Goal: Task Accomplishment & Management: Use online tool/utility

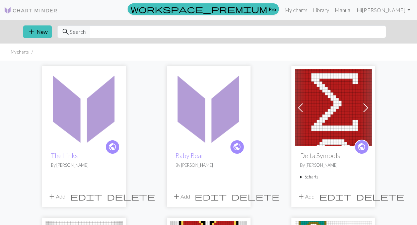
click at [90, 143] on img at bounding box center [84, 107] width 77 height 77
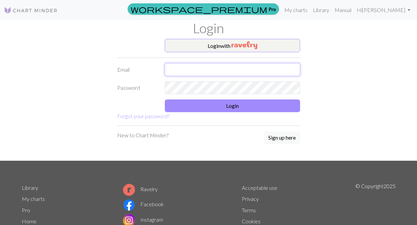
type input "ranihaigler@hotmail.com"
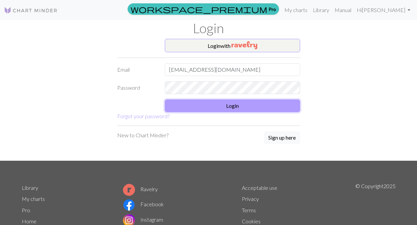
click at [232, 106] on button "Login" at bounding box center [232, 106] width 135 height 13
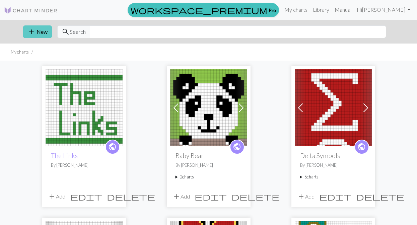
click at [33, 28] on span "add" at bounding box center [31, 31] width 8 height 9
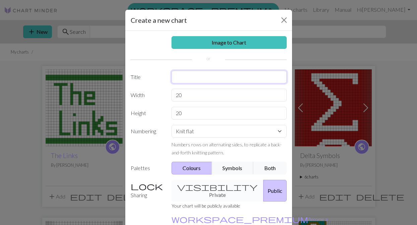
click at [204, 80] on input "text" at bounding box center [229, 77] width 115 height 13
type input "The Links Color Change"
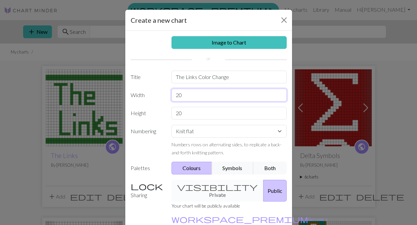
click at [194, 96] on input "20" at bounding box center [229, 95] width 115 height 13
type input "2"
type input "3"
type input "30"
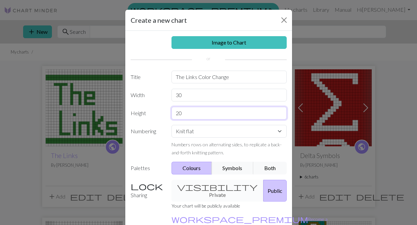
click at [199, 116] on input "20" at bounding box center [229, 113] width 115 height 13
type input "2"
type input "1"
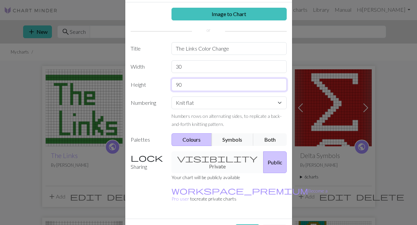
scroll to position [39, 0]
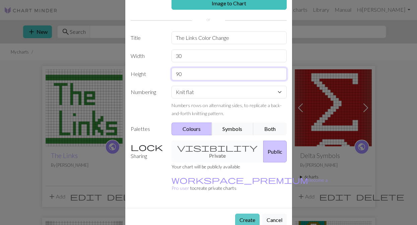
type input "90"
click at [251, 214] on button "Create" at bounding box center [247, 220] width 24 height 13
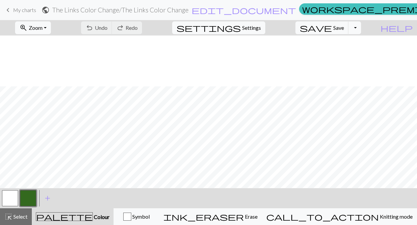
scroll to position [481, 0]
click at [14, 194] on button "button" at bounding box center [10, 198] width 16 height 16
click at [27, 199] on button "button" at bounding box center [28, 198] width 16 height 16
click at [108, 28] on span "Undo" at bounding box center [101, 27] width 13 height 6
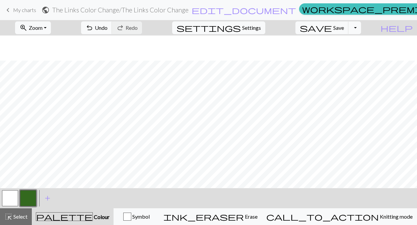
scroll to position [383, 0]
click at [15, 194] on button "button" at bounding box center [10, 198] width 16 height 16
click at [32, 195] on button "button" at bounding box center [28, 198] width 16 height 16
click at [108, 25] on span "Undo" at bounding box center [101, 27] width 13 height 6
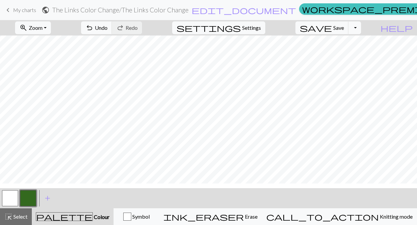
scroll to position [245, 0]
click at [94, 30] on span "undo" at bounding box center [89, 27] width 8 height 9
click at [13, 198] on button "button" at bounding box center [10, 198] width 16 height 16
click at [31, 197] on button "button" at bounding box center [28, 198] width 16 height 16
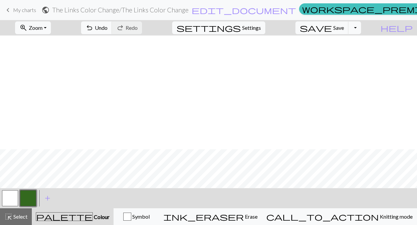
scroll to position [481, 0]
click at [108, 26] on span "Undo" at bounding box center [101, 27] width 13 height 6
click at [6, 191] on button "button" at bounding box center [10, 198] width 16 height 16
click at [28, 196] on button "button" at bounding box center [28, 198] width 16 height 16
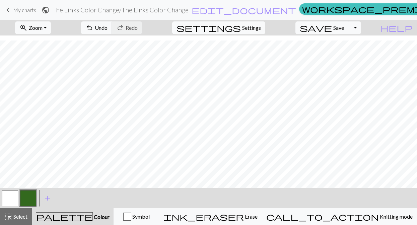
scroll to position [481, 0]
click at [24, 202] on button "button" at bounding box center [28, 198] width 16 height 16
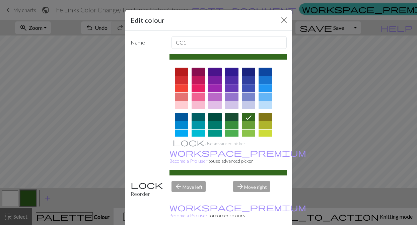
click at [59, 153] on div "Edit colour Name CC1 Use advanced picker workspace_premium Become a Pro user to…" at bounding box center [208, 112] width 417 height 225
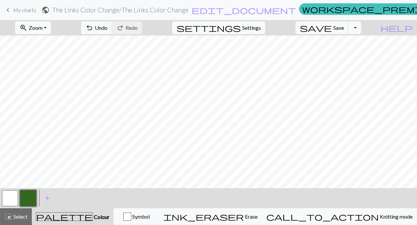
click at [147, 26] on div "undo Undo Undo redo Redo Redo" at bounding box center [111, 27] width 71 height 15
click at [7, 200] on button "button" at bounding box center [10, 198] width 16 height 16
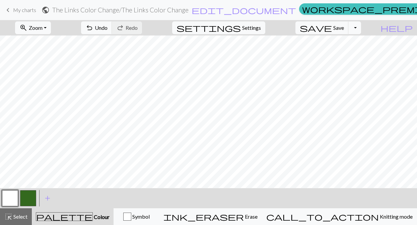
click at [27, 198] on button "button" at bounding box center [28, 198] width 16 height 16
click at [12, 201] on button "button" at bounding box center [10, 198] width 16 height 16
click at [25, 200] on button "button" at bounding box center [28, 198] width 16 height 16
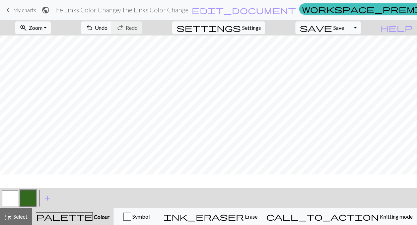
scroll to position [418, 0]
click at [13, 196] on button "button" at bounding box center [10, 198] width 16 height 16
click at [23, 196] on button "button" at bounding box center [28, 198] width 16 height 16
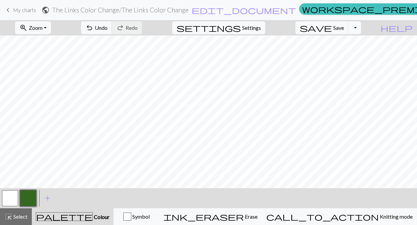
click at [10, 195] on button "button" at bounding box center [10, 198] width 16 height 16
click at [28, 200] on button "button" at bounding box center [28, 198] width 16 height 16
click at [12, 191] on button "button" at bounding box center [10, 198] width 16 height 16
click at [22, 199] on button "button" at bounding box center [28, 198] width 16 height 16
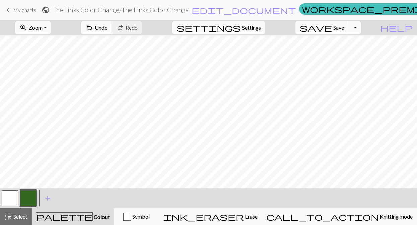
click at [11, 194] on button "button" at bounding box center [10, 198] width 16 height 16
click at [24, 200] on button "button" at bounding box center [28, 198] width 16 height 16
click at [112, 34] on button "undo Undo Undo" at bounding box center [96, 27] width 31 height 13
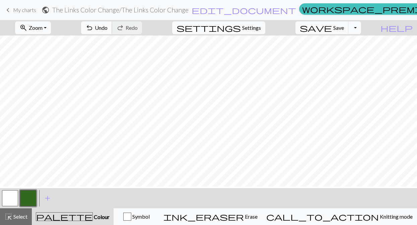
scroll to position [152, 0]
click at [10, 196] on button "button" at bounding box center [10, 198] width 16 height 16
click at [24, 199] on button "button" at bounding box center [28, 198] width 16 height 16
click at [7, 197] on button "button" at bounding box center [10, 198] width 16 height 16
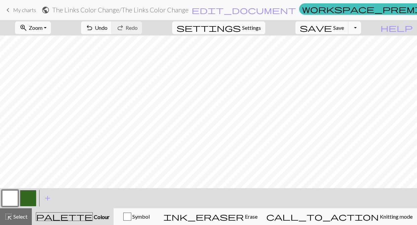
click at [34, 195] on button "button" at bounding box center [28, 198] width 16 height 16
click at [112, 26] on button "undo Undo Undo" at bounding box center [96, 27] width 31 height 13
click at [11, 199] on button "button" at bounding box center [10, 198] width 16 height 16
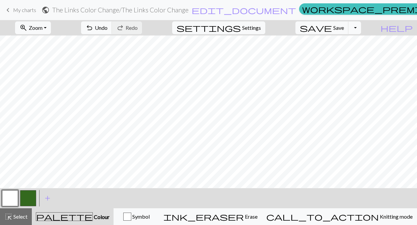
scroll to position [71, 0]
click at [29, 195] on button "button" at bounding box center [28, 198] width 16 height 16
click at [9, 198] on button "button" at bounding box center [10, 198] width 16 height 16
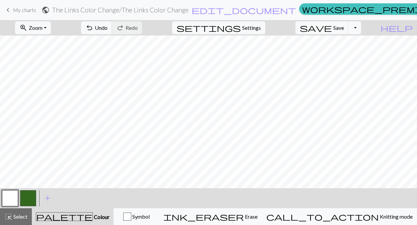
click at [28, 196] on button "button" at bounding box center [28, 198] width 16 height 16
click at [11, 198] on button "button" at bounding box center [10, 198] width 16 height 16
click at [28, 197] on button "button" at bounding box center [28, 198] width 16 height 16
click at [22, 198] on button "button" at bounding box center [28, 198] width 16 height 16
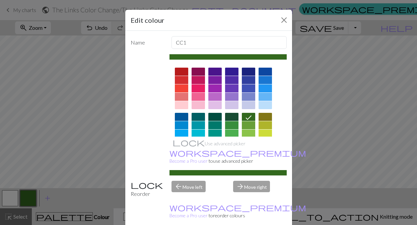
click at [46, 96] on div "Edit colour Name CC1 Use advanced picker workspace_premium Become a Pro user to…" at bounding box center [208, 112] width 417 height 225
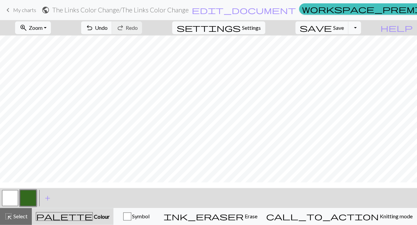
scroll to position [481, 0]
click at [26, 200] on button "button" at bounding box center [28, 198] width 16 height 16
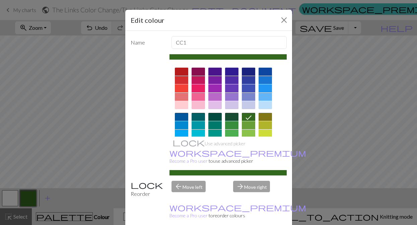
click at [39, 154] on div "Edit colour Name CC1 Use advanced picker workspace_premium Become a Pro user to…" at bounding box center [208, 112] width 417 height 225
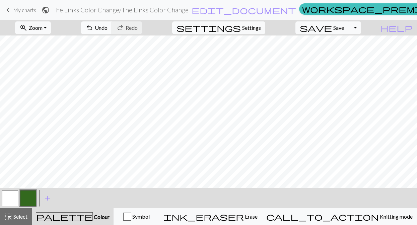
click at [94, 27] on span "undo" at bounding box center [89, 27] width 8 height 9
click at [94, 28] on span "undo" at bounding box center [89, 27] width 8 height 9
click at [112, 31] on button "undo Undo Undo" at bounding box center [96, 27] width 31 height 13
click at [6, 202] on button "button" at bounding box center [10, 198] width 16 height 16
click at [28, 197] on button "button" at bounding box center [28, 198] width 16 height 16
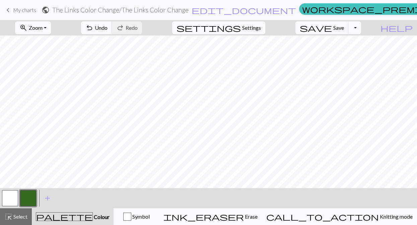
click at [7, 199] on button "button" at bounding box center [10, 198] width 16 height 16
click at [26, 196] on button "button" at bounding box center [28, 198] width 16 height 16
click at [108, 28] on span "Undo" at bounding box center [101, 27] width 13 height 6
click at [108, 26] on span "Undo" at bounding box center [101, 27] width 13 height 6
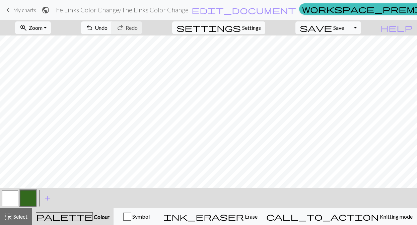
click at [94, 25] on span "undo" at bounding box center [89, 27] width 8 height 9
click at [7, 202] on button "button" at bounding box center [10, 198] width 16 height 16
click at [32, 195] on button "button" at bounding box center [28, 198] width 16 height 16
click at [108, 30] on span "Undo" at bounding box center [101, 27] width 13 height 6
click at [108, 28] on span "Undo" at bounding box center [101, 27] width 13 height 6
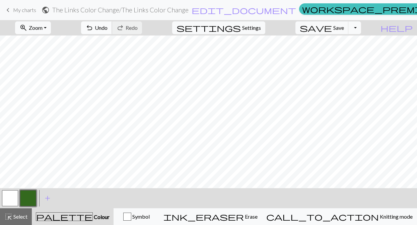
click at [137, 34] on div "undo Undo Undo redo Redo Redo" at bounding box center [111, 27] width 71 height 15
click at [108, 31] on span "Undo" at bounding box center [101, 27] width 13 height 6
click at [9, 199] on button "button" at bounding box center [10, 198] width 16 height 16
click at [28, 196] on button "button" at bounding box center [28, 198] width 16 height 16
click at [108, 27] on span "Undo" at bounding box center [101, 27] width 13 height 6
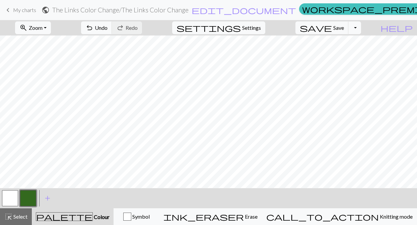
click at [11, 195] on button "button" at bounding box center [10, 198] width 16 height 16
click at [26, 195] on button "button" at bounding box center [28, 198] width 16 height 16
click at [11, 201] on button "button" at bounding box center [10, 198] width 16 height 16
click at [24, 198] on button "button" at bounding box center [28, 198] width 16 height 16
click at [16, 199] on button "button" at bounding box center [10, 198] width 16 height 16
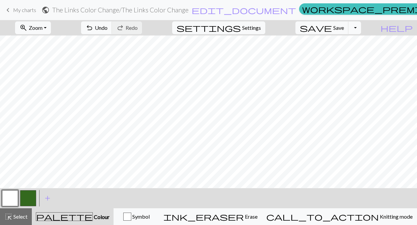
click at [30, 198] on button "button" at bounding box center [28, 198] width 16 height 16
click at [12, 199] on button "button" at bounding box center [10, 198] width 16 height 16
click at [22, 196] on button "button" at bounding box center [28, 198] width 16 height 16
click at [8, 201] on button "button" at bounding box center [10, 198] width 16 height 16
click at [27, 203] on button "button" at bounding box center [28, 198] width 16 height 16
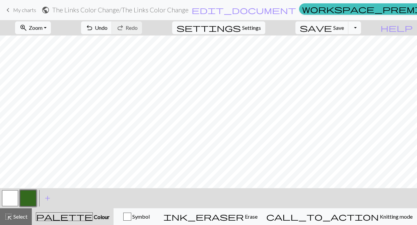
click at [6, 198] on button "button" at bounding box center [10, 198] width 16 height 16
click at [27, 198] on button "button" at bounding box center [28, 198] width 16 height 16
click at [8, 197] on button "button" at bounding box center [10, 198] width 16 height 16
click at [30, 195] on button "button" at bounding box center [28, 198] width 16 height 16
click at [13, 201] on button "button" at bounding box center [10, 198] width 16 height 16
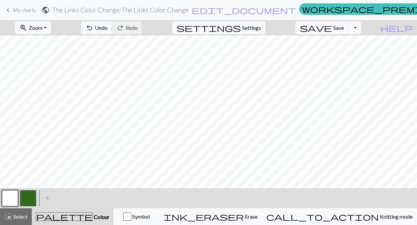
click at [28, 198] on button "button" at bounding box center [28, 198] width 16 height 16
click at [14, 197] on button "button" at bounding box center [10, 198] width 16 height 16
click at [33, 198] on button "button" at bounding box center [28, 198] width 16 height 16
click at [12, 196] on button "button" at bounding box center [10, 198] width 16 height 16
click at [25, 198] on button "button" at bounding box center [28, 198] width 16 height 16
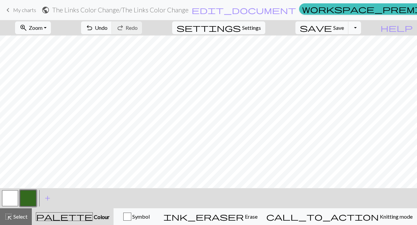
click at [12, 199] on button "button" at bounding box center [10, 198] width 16 height 16
click at [28, 198] on button "button" at bounding box center [28, 198] width 16 height 16
click at [10, 199] on button "button" at bounding box center [10, 198] width 16 height 16
click at [35, 203] on button "button" at bounding box center [28, 198] width 16 height 16
click at [12, 200] on button "button" at bounding box center [10, 198] width 16 height 16
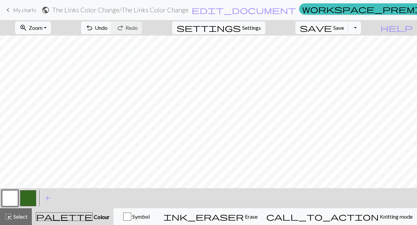
click at [28, 197] on button "button" at bounding box center [28, 198] width 16 height 16
click at [12, 197] on button "button" at bounding box center [10, 198] width 16 height 16
click at [28, 202] on button "button" at bounding box center [28, 198] width 16 height 16
click at [6, 198] on button "button" at bounding box center [10, 198] width 16 height 16
click at [31, 196] on button "button" at bounding box center [28, 198] width 16 height 16
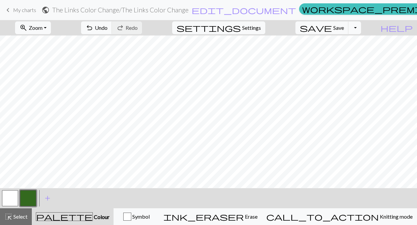
click at [28, 203] on button "button" at bounding box center [28, 198] width 16 height 16
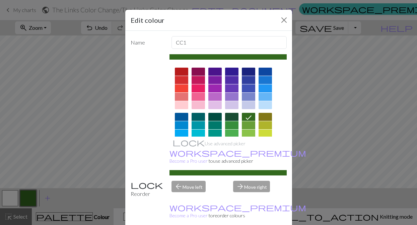
click at [317, 149] on div "Edit colour Name CC1 Use advanced picker workspace_premium Become a Pro user to…" at bounding box center [208, 112] width 417 height 225
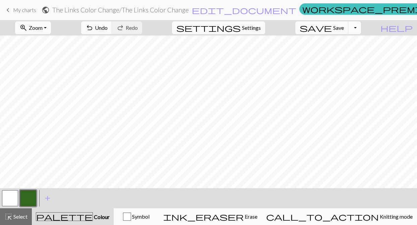
click at [10, 195] on button "button" at bounding box center [10, 198] width 16 height 16
click at [31, 195] on button "button" at bounding box center [28, 198] width 16 height 16
click at [12, 197] on button "button" at bounding box center [10, 198] width 16 height 16
click at [27, 202] on button "button" at bounding box center [28, 198] width 16 height 16
click at [14, 196] on button "button" at bounding box center [10, 198] width 16 height 16
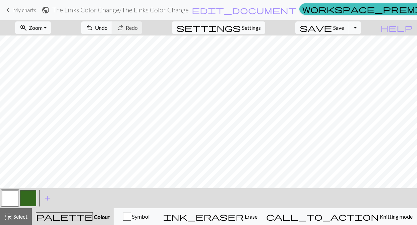
click at [26, 196] on button "button" at bounding box center [28, 198] width 16 height 16
click at [28, 200] on button "button" at bounding box center [28, 198] width 16 height 16
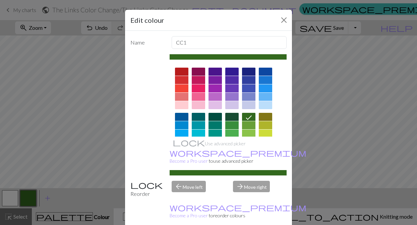
click at [46, 133] on div "Edit colour Name CC1 Use advanced picker workspace_premium Become a Pro user to…" at bounding box center [208, 112] width 417 height 225
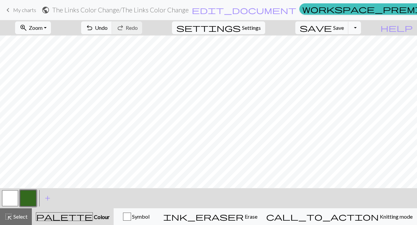
click at [8, 198] on button "button" at bounding box center [10, 198] width 16 height 16
click at [28, 198] on button "button" at bounding box center [28, 198] width 16 height 16
click at [3, 203] on button "button" at bounding box center [10, 198] width 16 height 16
click at [31, 197] on button "button" at bounding box center [28, 198] width 16 height 16
click at [16, 200] on button "button" at bounding box center [10, 198] width 16 height 16
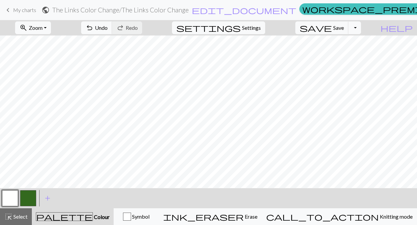
click at [24, 195] on button "button" at bounding box center [28, 198] width 16 height 16
click at [15, 198] on button "button" at bounding box center [10, 198] width 16 height 16
click at [33, 197] on button "button" at bounding box center [28, 198] width 16 height 16
click at [6, 200] on button "button" at bounding box center [10, 198] width 16 height 16
click at [32, 194] on button "button" at bounding box center [28, 198] width 16 height 16
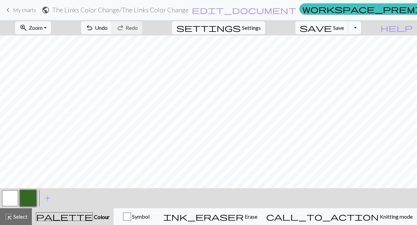
click at [11, 198] on button "button" at bounding box center [10, 198] width 16 height 16
click at [24, 198] on button "button" at bounding box center [28, 198] width 16 height 16
click at [8, 203] on button "button" at bounding box center [10, 198] width 16 height 16
click at [26, 197] on button "button" at bounding box center [28, 198] width 16 height 16
click at [94, 25] on span "undo" at bounding box center [89, 27] width 8 height 9
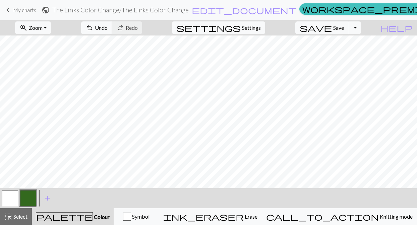
click at [9, 197] on button "button" at bounding box center [10, 198] width 16 height 16
click at [108, 29] on span "Undo" at bounding box center [101, 27] width 13 height 6
click at [32, 196] on button "button" at bounding box center [28, 198] width 16 height 16
click at [11, 196] on button "button" at bounding box center [10, 198] width 16 height 16
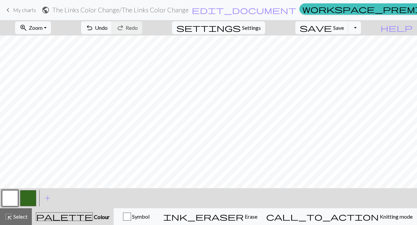
click at [32, 194] on button "button" at bounding box center [28, 198] width 16 height 16
click at [8, 197] on button "button" at bounding box center [10, 198] width 16 height 16
click at [28, 196] on button "button" at bounding box center [28, 198] width 16 height 16
click at [22, 196] on button "button" at bounding box center [28, 198] width 16 height 16
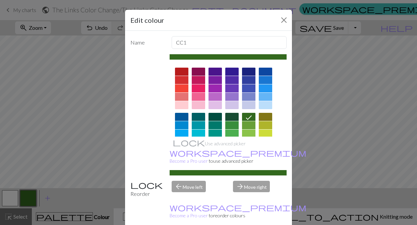
click at [40, 127] on div "Edit colour Name CC1 Use advanced picker workspace_premium Become a Pro user to…" at bounding box center [208, 112] width 417 height 225
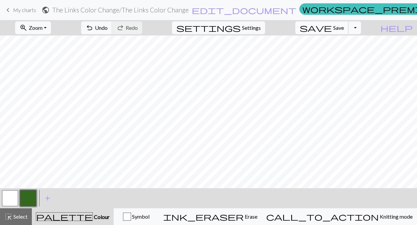
click at [344, 28] on span "Save" at bounding box center [338, 27] width 11 height 6
click at [22, 10] on span "My charts" at bounding box center [24, 10] width 23 height 6
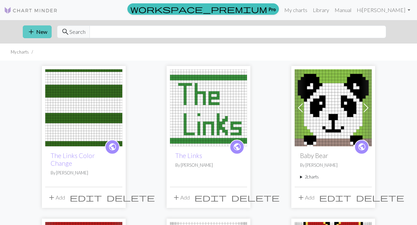
click at [40, 33] on button "add New" at bounding box center [37, 31] width 29 height 13
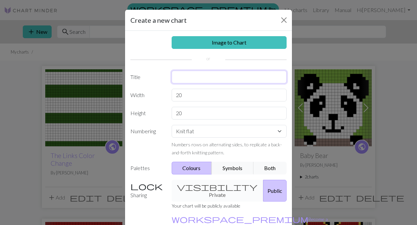
click at [205, 80] on input "text" at bounding box center [229, 77] width 115 height 13
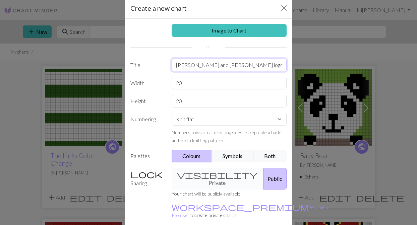
scroll to position [13, 0]
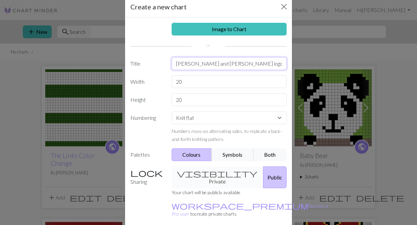
type input "[PERSON_NAME] and [PERSON_NAME] logo"
click at [201, 80] on input "20" at bounding box center [229, 81] width 115 height 13
type input "2"
type input "28"
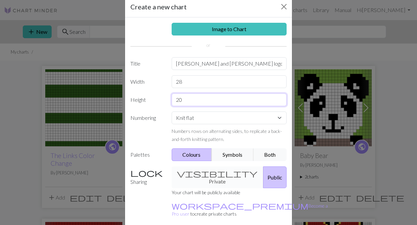
click at [189, 102] on input "20" at bounding box center [229, 100] width 115 height 13
type input "2"
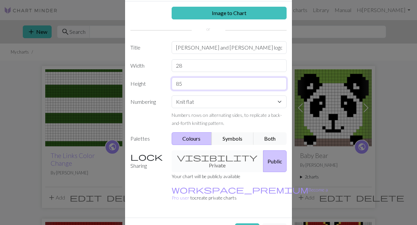
scroll to position [39, 0]
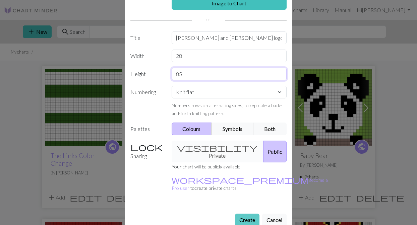
type input "85"
click at [246, 214] on button "Create" at bounding box center [247, 220] width 24 height 13
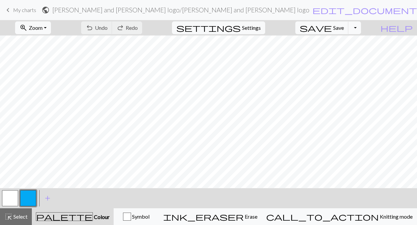
click at [9, 200] on button "button" at bounding box center [10, 198] width 16 height 16
click at [74, 218] on span "palette" at bounding box center [64, 216] width 56 height 9
click at [48, 197] on span "add" at bounding box center [48, 198] width 8 height 9
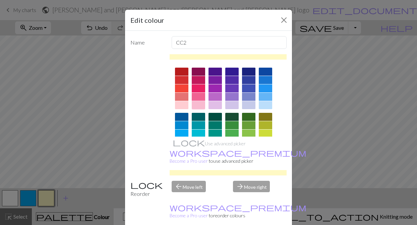
click at [197, 106] on div at bounding box center [198, 105] width 13 height 8
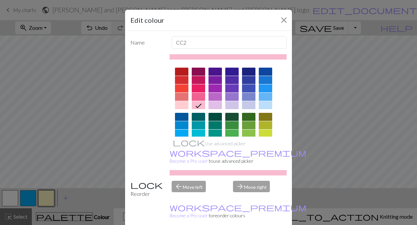
click at [13, 200] on div "Edit colour Name CC2 Use advanced picker workspace_premium Become a Pro user to…" at bounding box center [208, 112] width 417 height 225
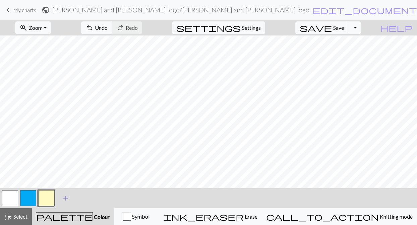
click at [63, 196] on span "add" at bounding box center [66, 198] width 8 height 9
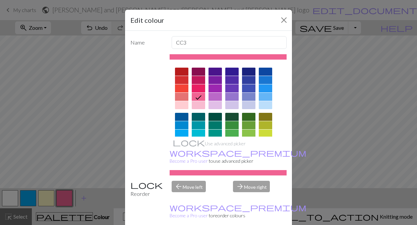
click at [49, 200] on div "Edit colour Name CC3 Use advanced picker workspace_premium Become a Pro user to…" at bounding box center [208, 112] width 417 height 225
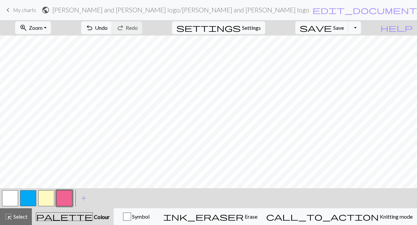
click at [46, 201] on button "button" at bounding box center [46, 198] width 16 height 16
click at [53, 196] on button "button" at bounding box center [46, 198] width 16 height 16
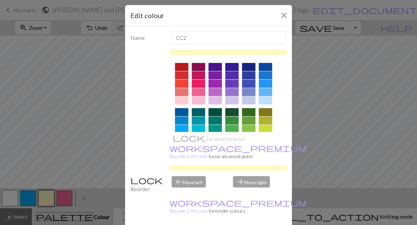
scroll to position [5, 0]
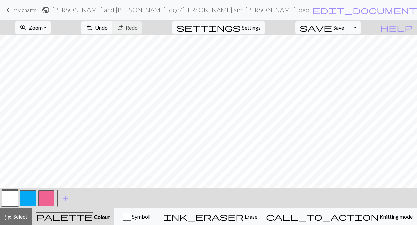
click at [10, 201] on button "button" at bounding box center [10, 198] width 16 height 16
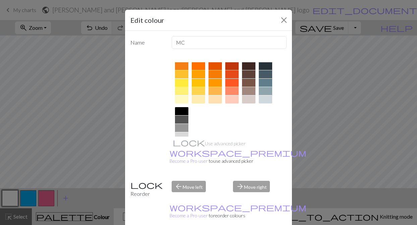
scroll to position [116, 0]
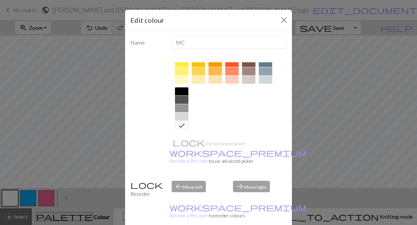
click at [40, 150] on div "Edit colour Name MC Use advanced picker workspace_premium Become a Pro user to …" at bounding box center [208, 112] width 417 height 225
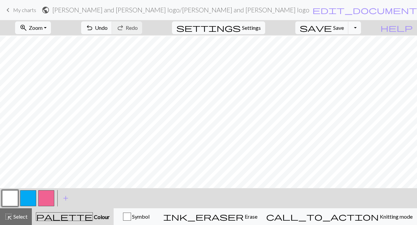
scroll to position [68, 0]
click at [64, 198] on span "add" at bounding box center [66, 198] width 8 height 9
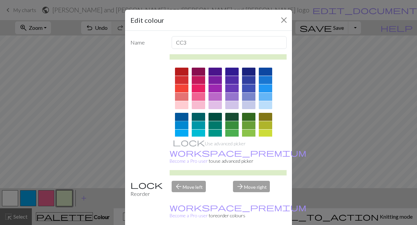
click at [184, 118] on div at bounding box center [181, 117] width 13 height 8
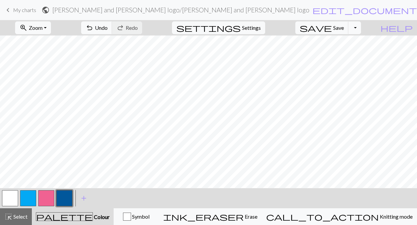
click at [26, 194] on button "button" at bounding box center [28, 198] width 16 height 16
click at [30, 198] on button "button" at bounding box center [28, 198] width 16 height 16
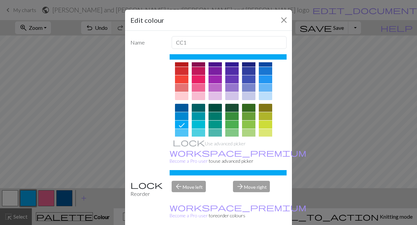
scroll to position [11, 0]
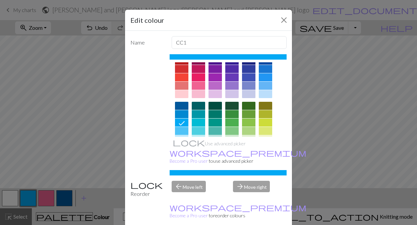
click at [264, 78] on div at bounding box center [265, 77] width 13 height 8
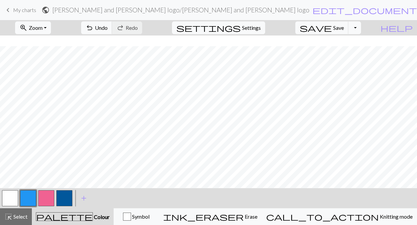
scroll to position [96, 0]
click at [46, 201] on button "button" at bounding box center [46, 198] width 16 height 16
click at [48, 198] on button "button" at bounding box center [46, 198] width 16 height 16
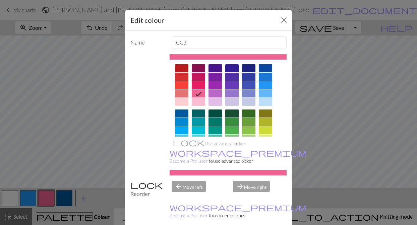
scroll to position [0, 0]
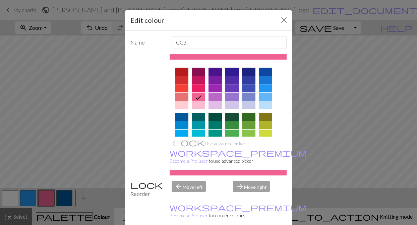
click at [196, 106] on div at bounding box center [198, 105] width 13 height 8
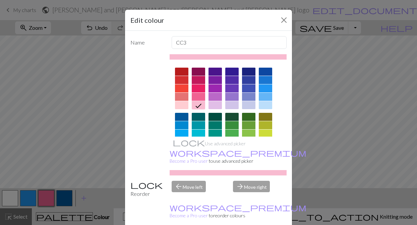
click at [198, 97] on div at bounding box center [198, 97] width 13 height 8
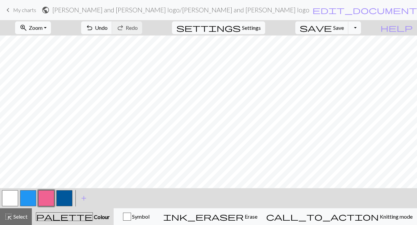
click at [51, 27] on button "zoom_in Zoom Zoom" at bounding box center [33, 27] width 36 height 13
click at [47, 91] on button "100%" at bounding box center [41, 91] width 53 height 11
click at [43, 30] on span "Zoom" at bounding box center [36, 27] width 14 height 6
click at [47, 93] on button "100%" at bounding box center [41, 91] width 53 height 11
click at [43, 26] on span "Zoom" at bounding box center [36, 27] width 14 height 6
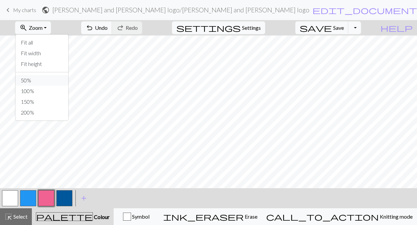
click at [44, 77] on button "50%" at bounding box center [41, 80] width 53 height 11
click at [94, 30] on span "undo" at bounding box center [89, 27] width 8 height 9
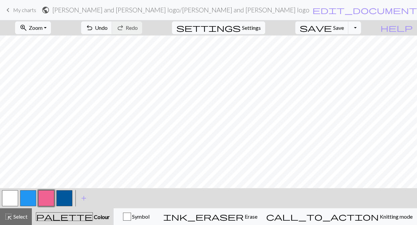
click at [7, 198] on button "button" at bounding box center [10, 198] width 16 height 16
click at [49, 194] on button "button" at bounding box center [46, 198] width 16 height 16
click at [5, 197] on button "button" at bounding box center [10, 198] width 16 height 16
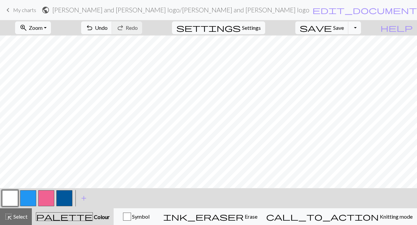
click at [26, 198] on button "button" at bounding box center [28, 198] width 16 height 16
click at [7, 202] on button "button" at bounding box center [10, 198] width 16 height 16
click at [28, 195] on button "button" at bounding box center [28, 198] width 16 height 16
click at [94, 32] on span "undo" at bounding box center [89, 27] width 8 height 9
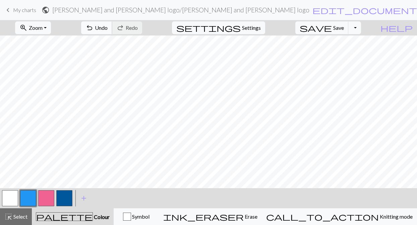
scroll to position [67, 0]
click at [108, 29] on span "Undo" at bounding box center [101, 27] width 13 height 6
click at [108, 28] on span "Undo" at bounding box center [101, 27] width 13 height 6
click at [46, 201] on button "button" at bounding box center [46, 198] width 16 height 16
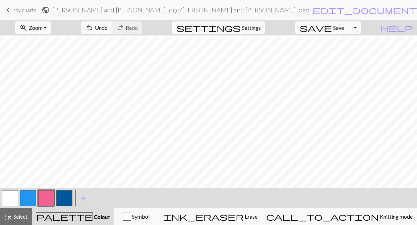
scroll to position [314, 0]
click at [10, 197] on button "button" at bounding box center [10, 198] width 16 height 16
click at [9, 199] on button "button" at bounding box center [10, 198] width 16 height 16
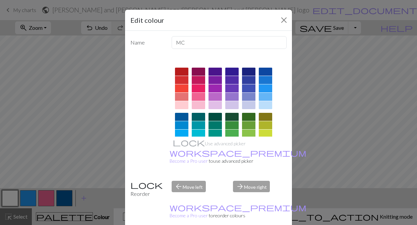
click at [77, 160] on div "Edit colour Name MC Use advanced picker workspace_premium Become a Pro user to …" at bounding box center [208, 112] width 417 height 225
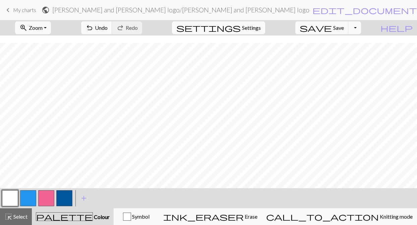
scroll to position [49, 0]
click at [131, 35] on div "undo Undo Undo redo Redo Redo" at bounding box center [111, 27] width 71 height 15
click at [112, 31] on button "undo Undo Undo" at bounding box center [96, 27] width 31 height 13
click at [48, 197] on button "button" at bounding box center [46, 198] width 16 height 16
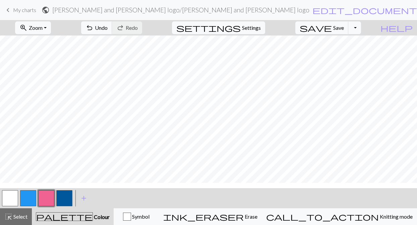
scroll to position [91, 0]
click at [24, 202] on button "button" at bounding box center [28, 198] width 16 height 16
click at [9, 198] on button "button" at bounding box center [10, 198] width 16 height 16
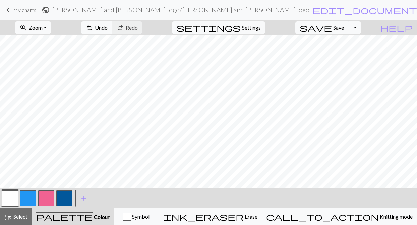
click at [27, 199] on button "button" at bounding box center [28, 198] width 16 height 16
click at [11, 197] on button "button" at bounding box center [10, 198] width 16 height 16
click at [25, 196] on button "button" at bounding box center [28, 198] width 16 height 16
click at [13, 199] on button "button" at bounding box center [10, 198] width 16 height 16
click at [46, 198] on button "button" at bounding box center [46, 198] width 16 height 16
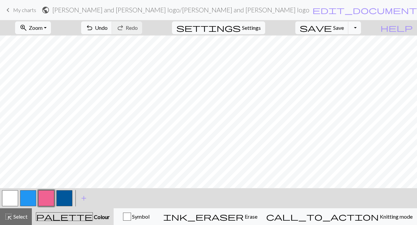
click at [27, 197] on button "button" at bounding box center [28, 198] width 16 height 16
click at [40, 201] on button "button" at bounding box center [46, 198] width 16 height 16
click at [46, 201] on button "button" at bounding box center [46, 198] width 16 height 16
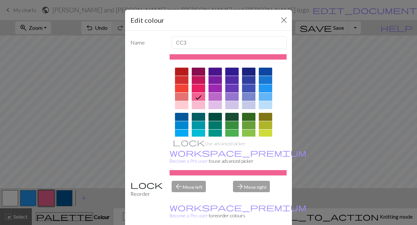
click at [57, 150] on div "Edit colour Name CC3 Use advanced picker workspace_premium Become a Pro user to…" at bounding box center [208, 112] width 417 height 225
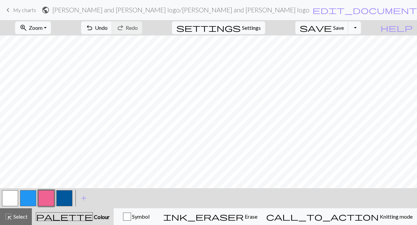
click at [24, 198] on button "button" at bounding box center [28, 198] width 16 height 16
click at [41, 201] on button "button" at bounding box center [46, 198] width 16 height 16
click at [11, 193] on button "button" at bounding box center [10, 198] width 16 height 16
click at [30, 197] on button "button" at bounding box center [28, 198] width 16 height 16
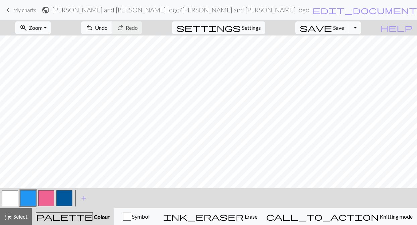
click at [51, 27] on button "zoom_in Zoom Zoom" at bounding box center [33, 27] width 36 height 13
click at [46, 80] on button "50%" at bounding box center [41, 80] width 53 height 11
click at [12, 194] on button "button" at bounding box center [10, 198] width 16 height 16
click at [60, 196] on button "button" at bounding box center [64, 198] width 16 height 16
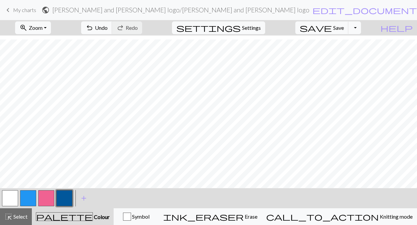
scroll to position [33, 0]
click at [48, 196] on button "button" at bounding box center [46, 198] width 16 height 16
click at [8, 202] on button "button" at bounding box center [10, 198] width 16 height 16
click at [46, 199] on button "button" at bounding box center [46, 198] width 16 height 16
click at [35, 197] on button "button" at bounding box center [28, 198] width 16 height 16
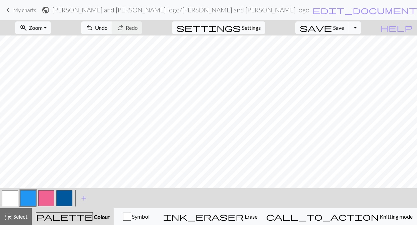
click at [31, 195] on button "button" at bounding box center [28, 198] width 16 height 16
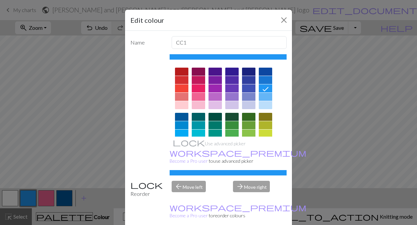
click at [93, 119] on div "Edit colour Name CC1 Use advanced picker workspace_premium Become a Pro user to…" at bounding box center [208, 112] width 417 height 225
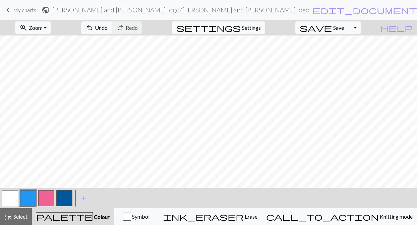
click at [13, 196] on button "button" at bounding box center [10, 198] width 16 height 16
click at [30, 195] on button "button" at bounding box center [28, 198] width 16 height 16
click at [108, 26] on span "Undo" at bounding box center [101, 27] width 13 height 6
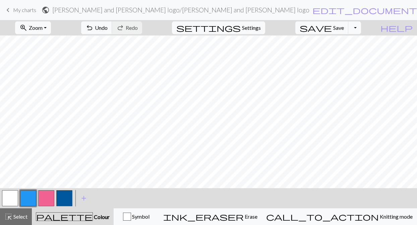
click at [11, 195] on button "button" at bounding box center [10, 198] width 16 height 16
click at [54, 196] on button "button" at bounding box center [46, 198] width 16 height 16
click at [12, 199] on button "button" at bounding box center [10, 198] width 16 height 16
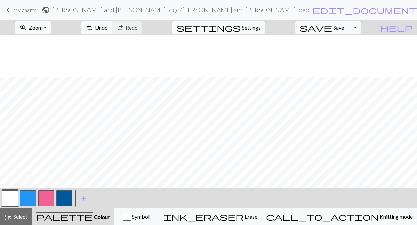
scroll to position [102, 0]
click at [64, 199] on button "button" at bounding box center [64, 198] width 16 height 16
click at [12, 196] on button "button" at bounding box center [10, 198] width 16 height 16
click at [63, 195] on button "button" at bounding box center [64, 198] width 16 height 16
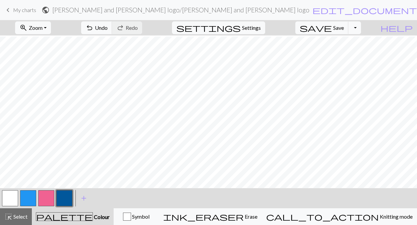
scroll to position [89, 0]
click at [7, 196] on button "button" at bounding box center [10, 198] width 16 height 16
click at [62, 197] on button "button" at bounding box center [64, 198] width 16 height 16
click at [108, 25] on span "Undo" at bounding box center [101, 27] width 13 height 6
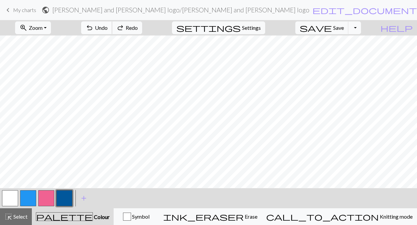
click at [108, 25] on span "Undo" at bounding box center [101, 27] width 13 height 6
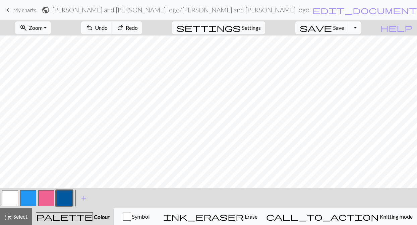
click at [108, 25] on span "Undo" at bounding box center [101, 27] width 13 height 6
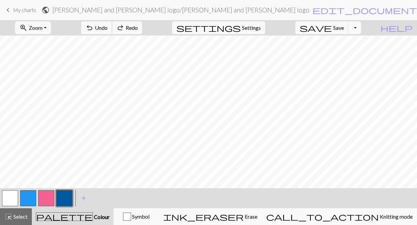
click at [108, 25] on span "Undo" at bounding box center [101, 27] width 13 height 6
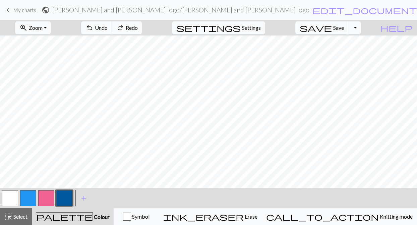
click at [108, 25] on span "Undo" at bounding box center [101, 27] width 13 height 6
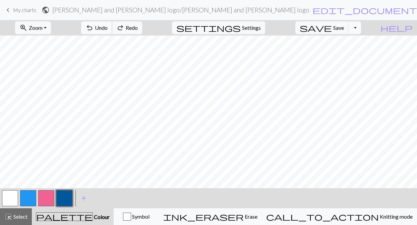
click at [108, 25] on span "Undo" at bounding box center [101, 27] width 13 height 6
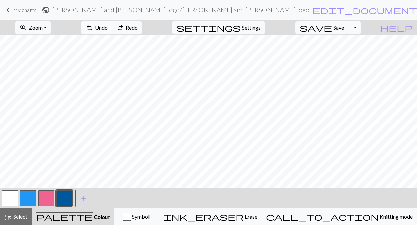
click at [108, 25] on span "Undo" at bounding box center [101, 27] width 13 height 6
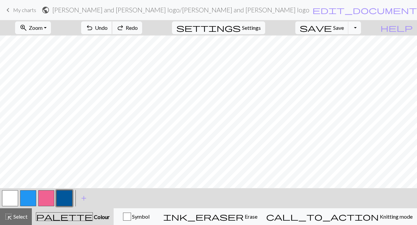
click at [108, 25] on span "Undo" at bounding box center [101, 27] width 13 height 6
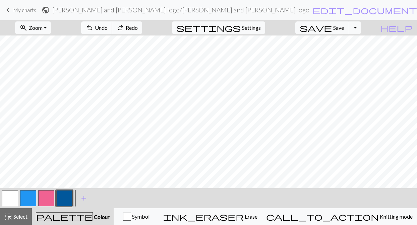
click at [108, 25] on span "Undo" at bounding box center [101, 27] width 13 height 6
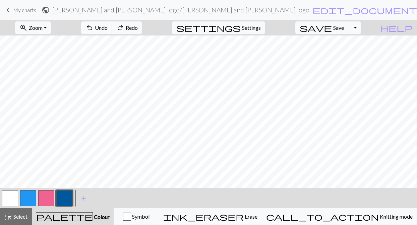
click at [108, 25] on span "Undo" at bounding box center [101, 27] width 13 height 6
click at [108, 26] on span "Undo" at bounding box center [101, 27] width 13 height 6
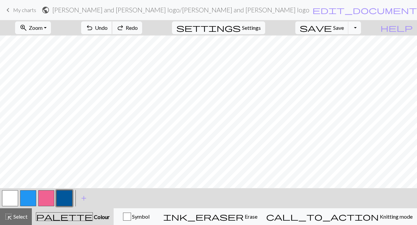
click at [108, 26] on span "Undo" at bounding box center [101, 27] width 13 height 6
click at [137, 26] on div "undo Undo Undo redo Redo Redo" at bounding box center [111, 27] width 71 height 15
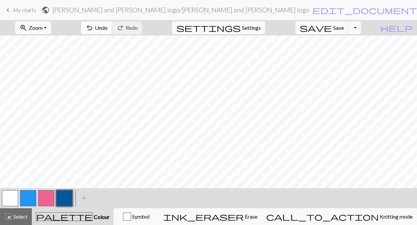
click at [108, 30] on span "Undo" at bounding box center [101, 27] width 13 height 6
click at [112, 32] on button "undo Undo Undo" at bounding box center [96, 27] width 31 height 13
click at [51, 29] on button "zoom_in Zoom Zoom" at bounding box center [33, 27] width 36 height 13
click at [52, 84] on button "50%" at bounding box center [41, 80] width 53 height 11
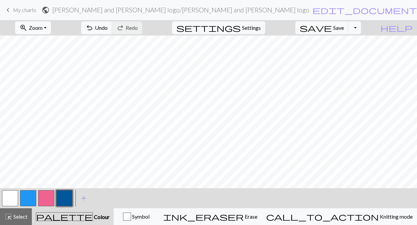
click at [51, 31] on button "zoom_in Zoom Zoom" at bounding box center [33, 27] width 36 height 13
click at [55, 93] on button "100%" at bounding box center [41, 91] width 53 height 11
click at [51, 29] on button "zoom_in Zoom Zoom" at bounding box center [33, 27] width 36 height 13
click at [56, 79] on button "50%" at bounding box center [41, 80] width 53 height 11
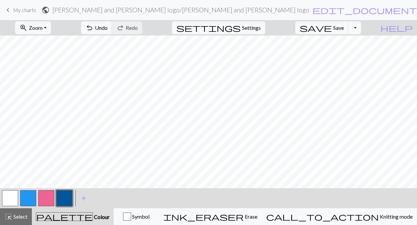
click at [46, 198] on button "button" at bounding box center [46, 198] width 16 height 16
click at [27, 201] on button "button" at bounding box center [28, 198] width 16 height 16
click at [6, 197] on button "button" at bounding box center [10, 198] width 16 height 16
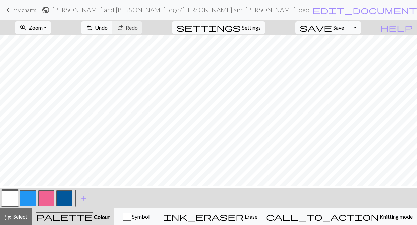
scroll to position [0, 0]
click at [349, 31] on button "save Save Save" at bounding box center [321, 27] width 53 height 13
click at [345, 31] on button "save Save Save" at bounding box center [321, 27] width 53 height 13
